Goal: Transaction & Acquisition: Purchase product/service

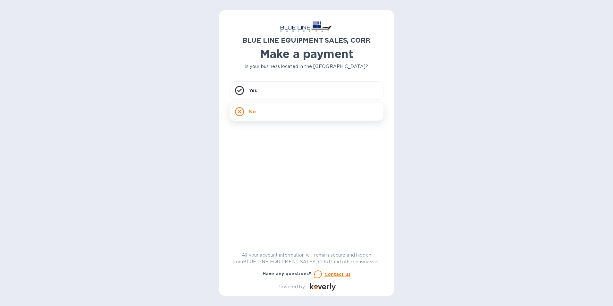
click at [261, 110] on div "No" at bounding box center [307, 112] width 154 height 18
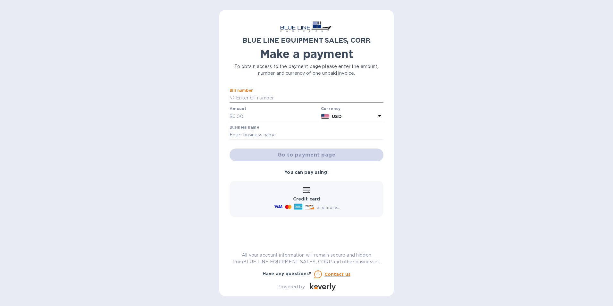
click at [258, 98] on input "text" at bounding box center [309, 98] width 149 height 10
click at [251, 99] on input "text" at bounding box center [309, 98] width 149 height 10
paste input "I43250833019"
type input "I43250833019"
click at [255, 119] on input "text" at bounding box center [276, 117] width 86 height 10
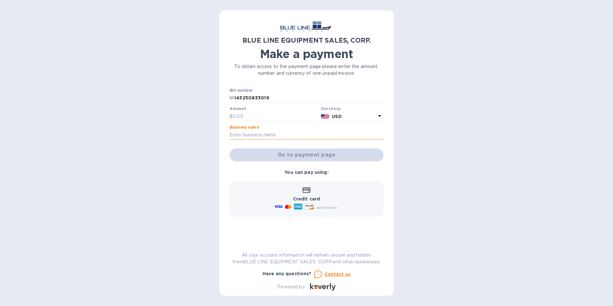
click at [270, 131] on input "text" at bounding box center [307, 135] width 154 height 10
paste input "3,000.00"
type input "3,000.00"
click at [251, 105] on div "Bill number № I43250833019" at bounding box center [306, 96] width 157 height 19
drag, startPoint x: 254, startPoint y: 134, endPoint x: 223, endPoint y: 140, distance: 31.7
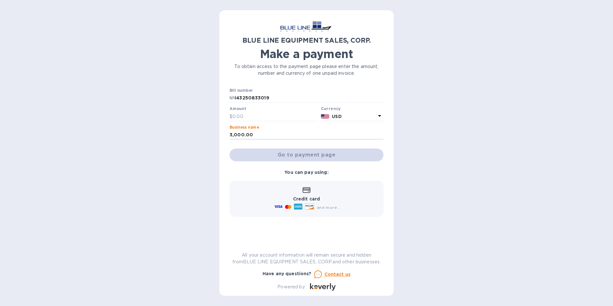
click at [223, 140] on div "BLUE LINE EQUIPMENT SALES, CORP. Make a payment To obtain access to the payment…" at bounding box center [306, 152] width 174 height 285
click at [240, 118] on input "text" at bounding box center [276, 117] width 86 height 10
paste input "3,000.00"
type input "3,000.00"
click at [271, 132] on input "text" at bounding box center [307, 135] width 154 height 10
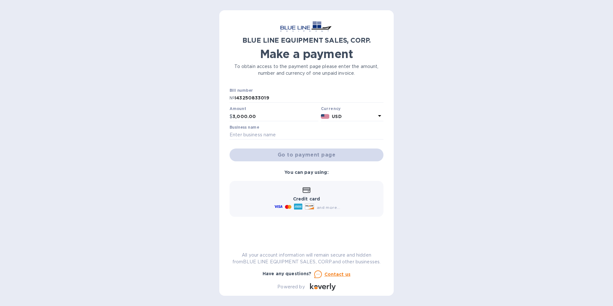
click at [258, 129] on label "Business name" at bounding box center [245, 127] width 30 height 4
click at [258, 134] on input "text" at bounding box center [307, 135] width 154 height 10
paste input "The Ritz Carlton"
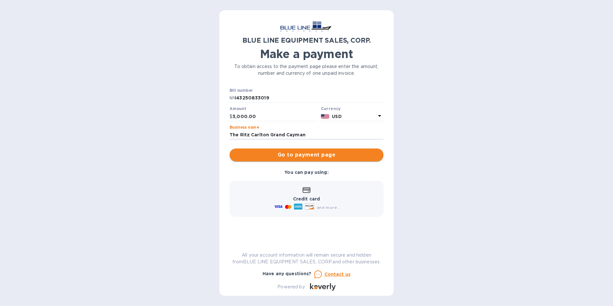
type input "The Ritz Carlton Grand Cayman"
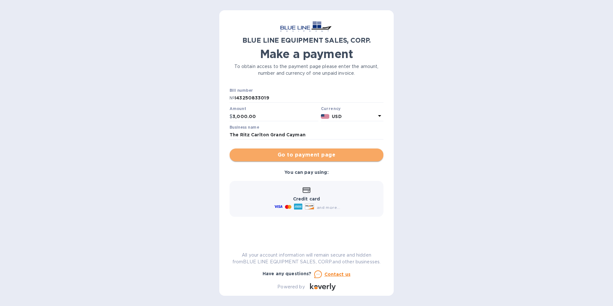
click at [288, 149] on button "Go to payment page" at bounding box center [307, 155] width 154 height 13
